Goal: Information Seeking & Learning: Learn about a topic

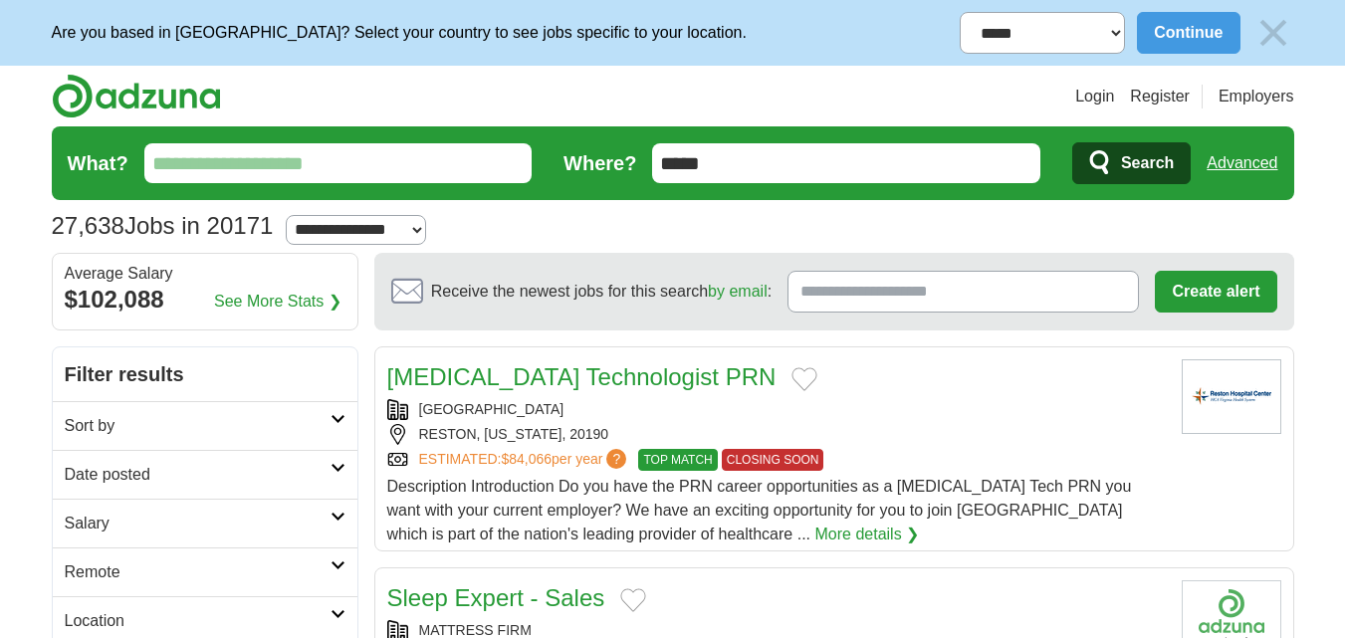
click at [481, 167] on input "What?" at bounding box center [338, 163] width 388 height 40
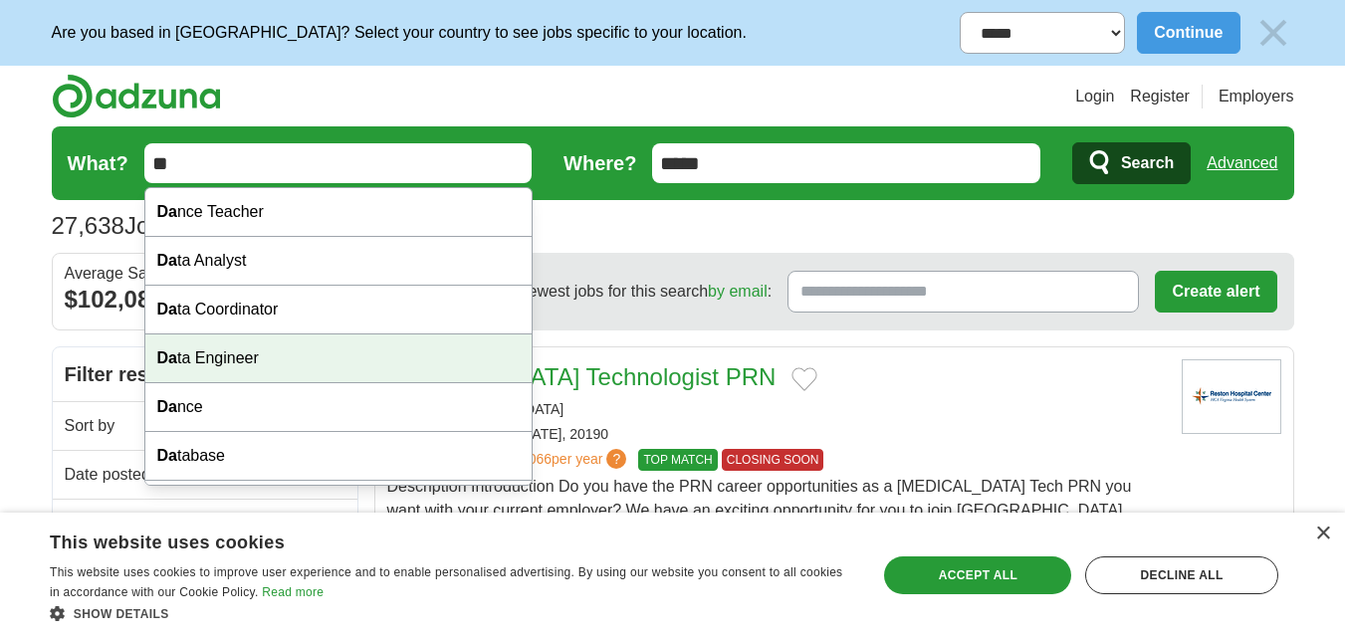
drag, startPoint x: 238, startPoint y: 360, endPoint x: 265, endPoint y: 356, distance: 27.2
click at [240, 360] on div "Da ta Engineer" at bounding box center [338, 359] width 386 height 49
type input "**********"
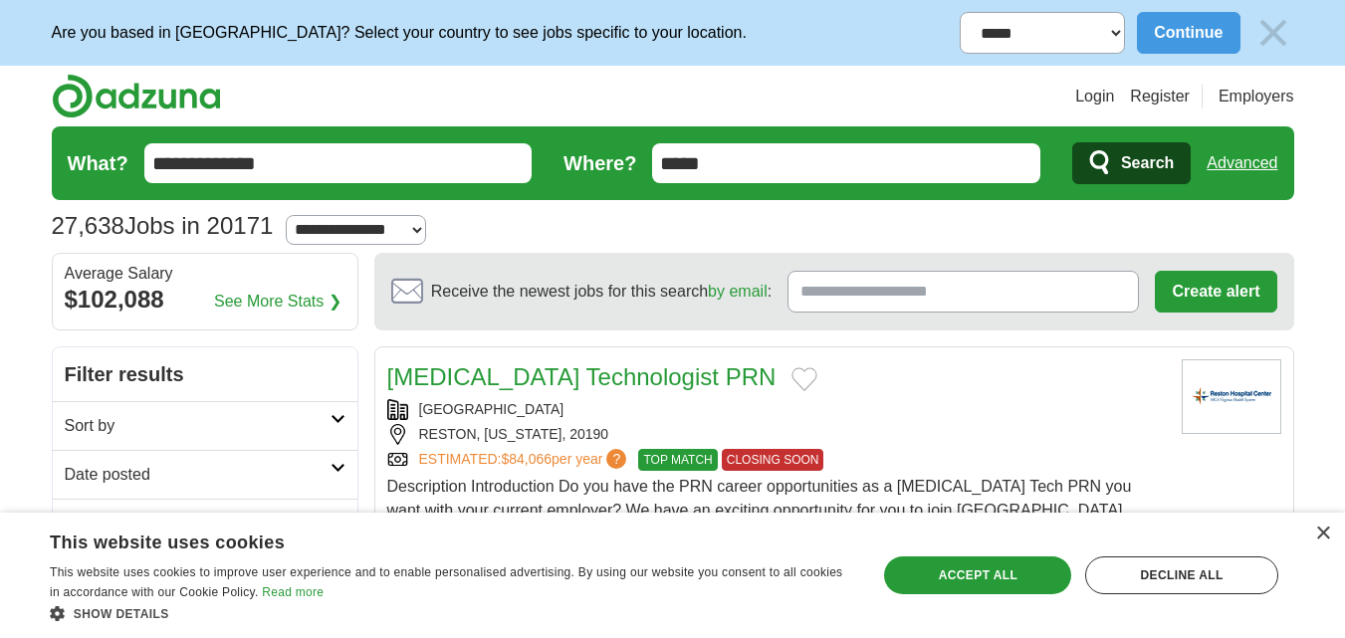
click at [1129, 163] on span "Search" at bounding box center [1147, 163] width 53 height 40
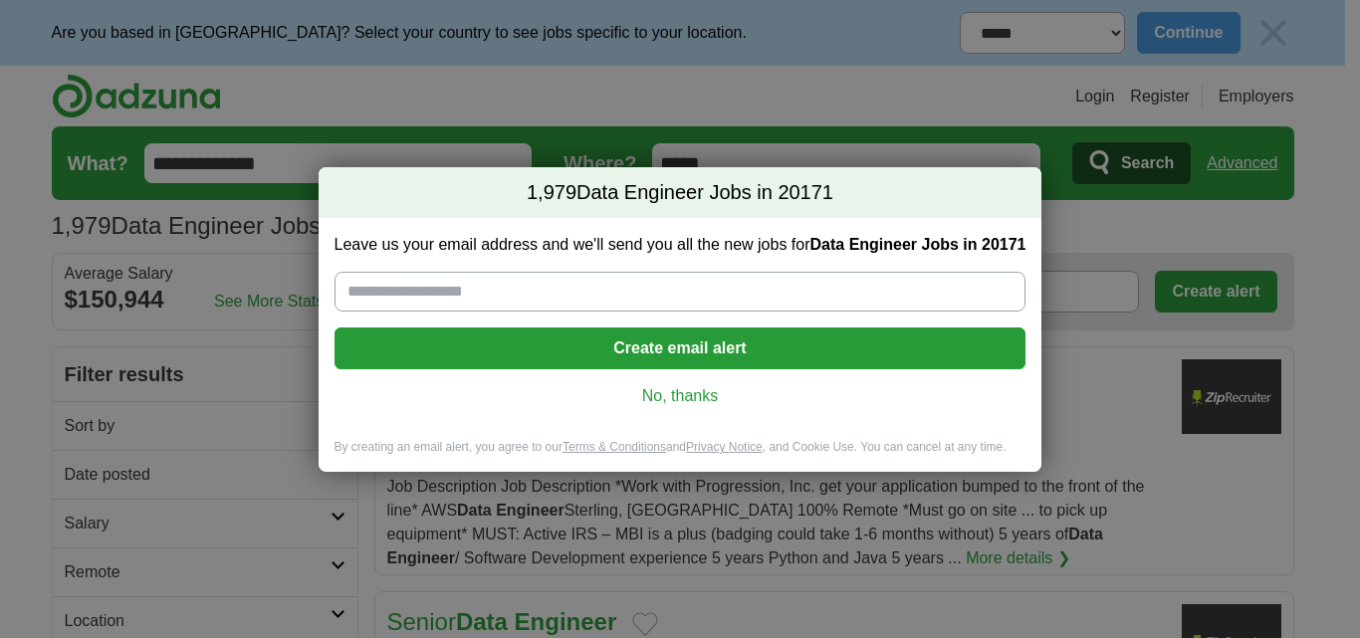
click at [691, 396] on link "No, thanks" at bounding box center [681, 396] width 660 height 22
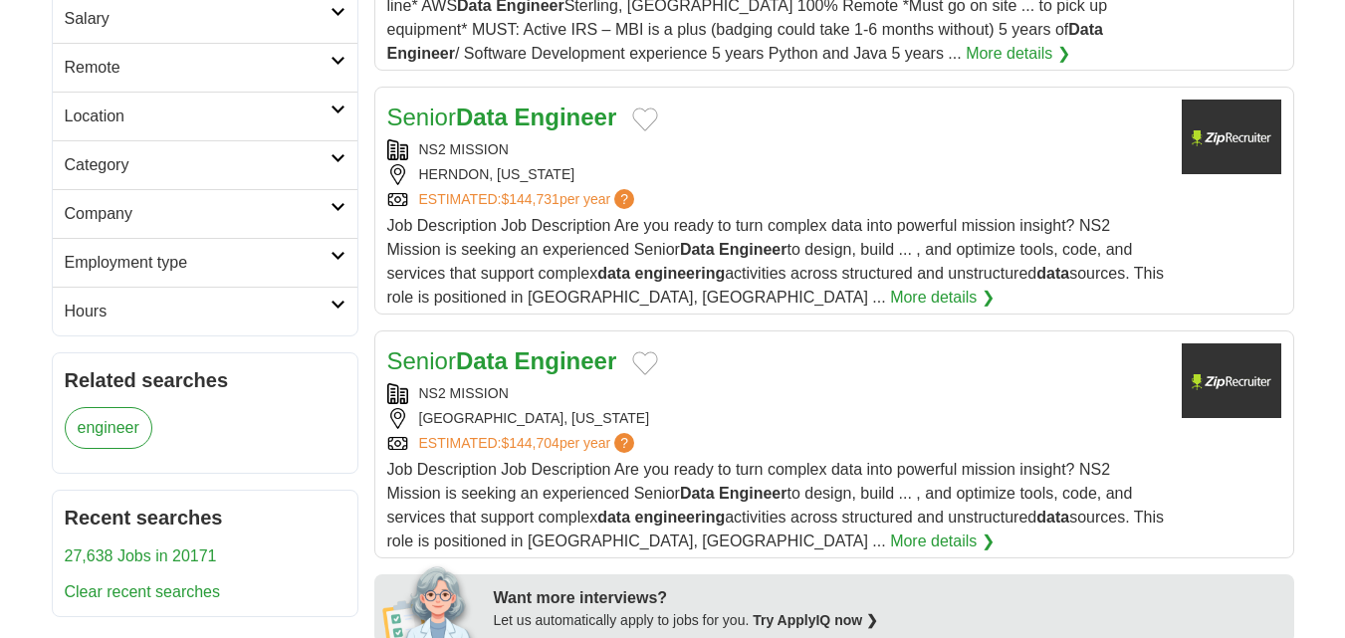
scroll to position [504, 0]
click at [985, 148] on div "NS2 MISSION" at bounding box center [776, 150] width 779 height 21
